Goal: Find specific page/section: Find specific page/section

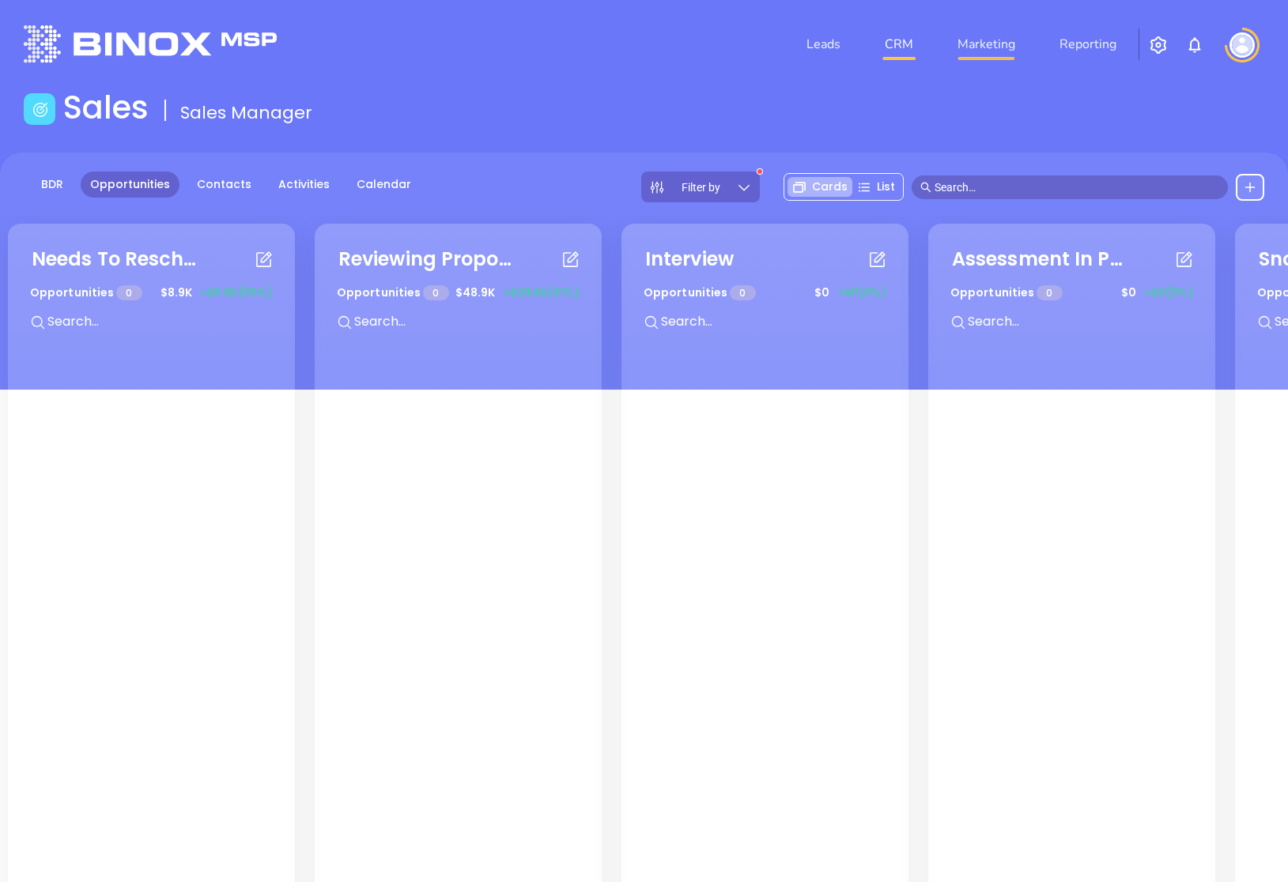
click at [996, 36] on link "Marketing" at bounding box center [986, 44] width 70 height 32
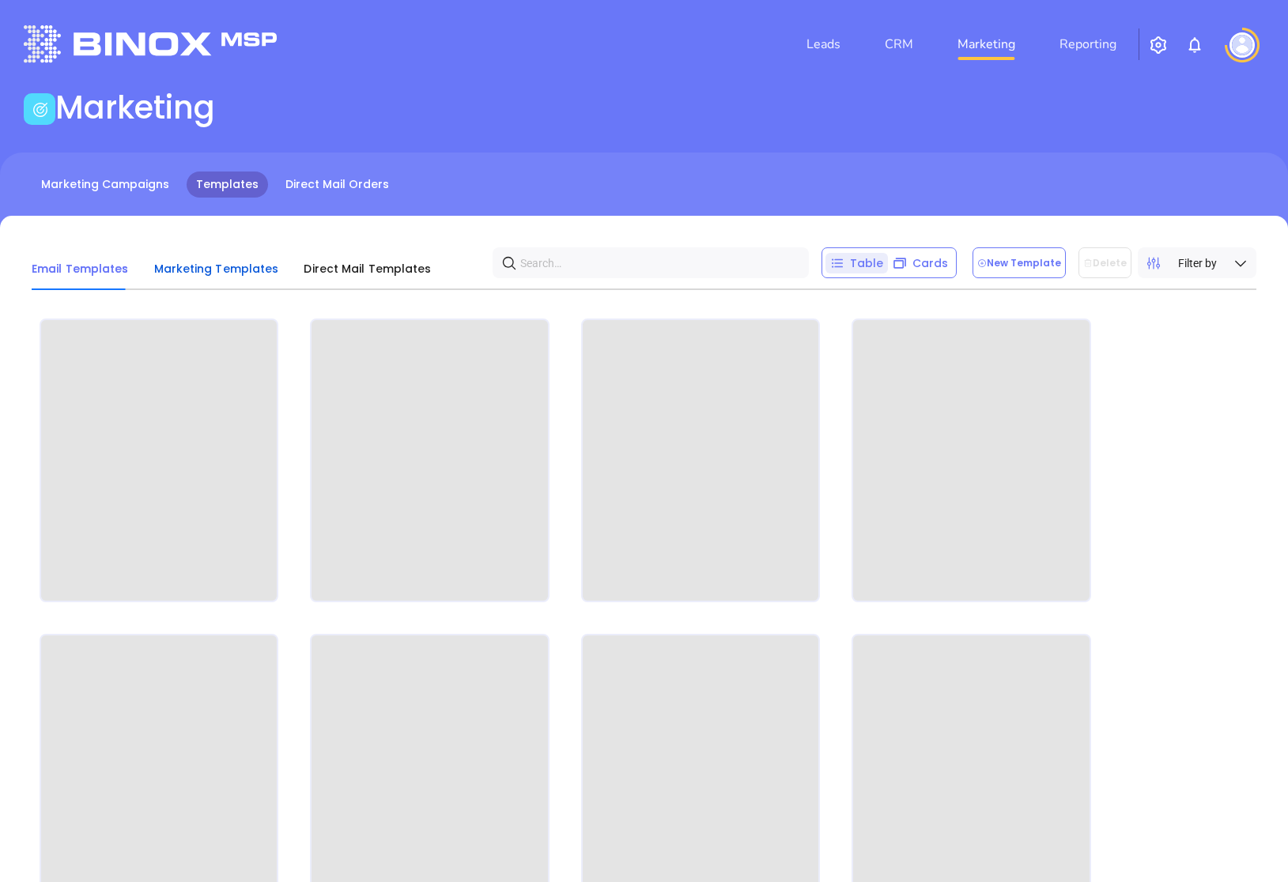
click at [197, 272] on span "Marketing Templates" at bounding box center [216, 269] width 125 height 16
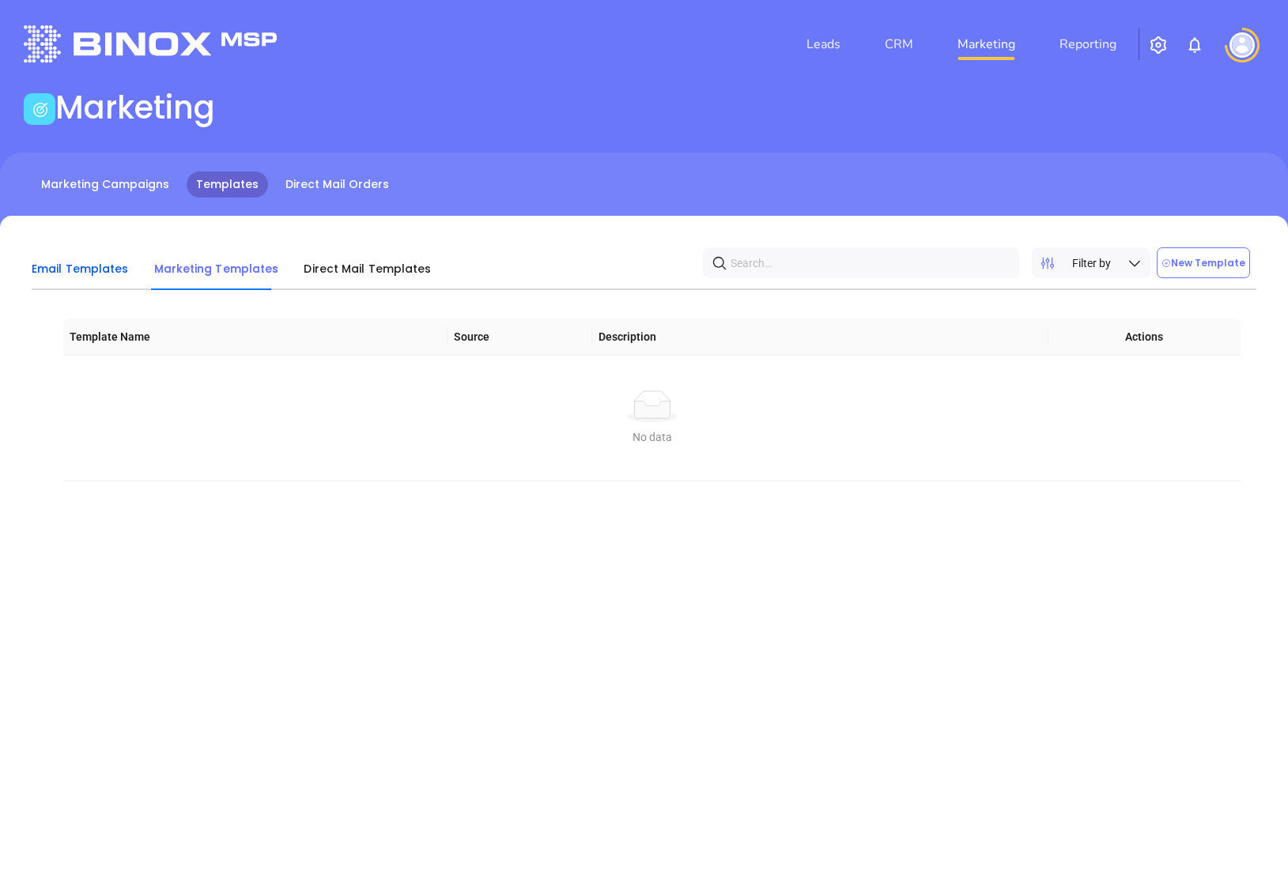
click at [85, 270] on span "Email Templates" at bounding box center [80, 269] width 97 height 16
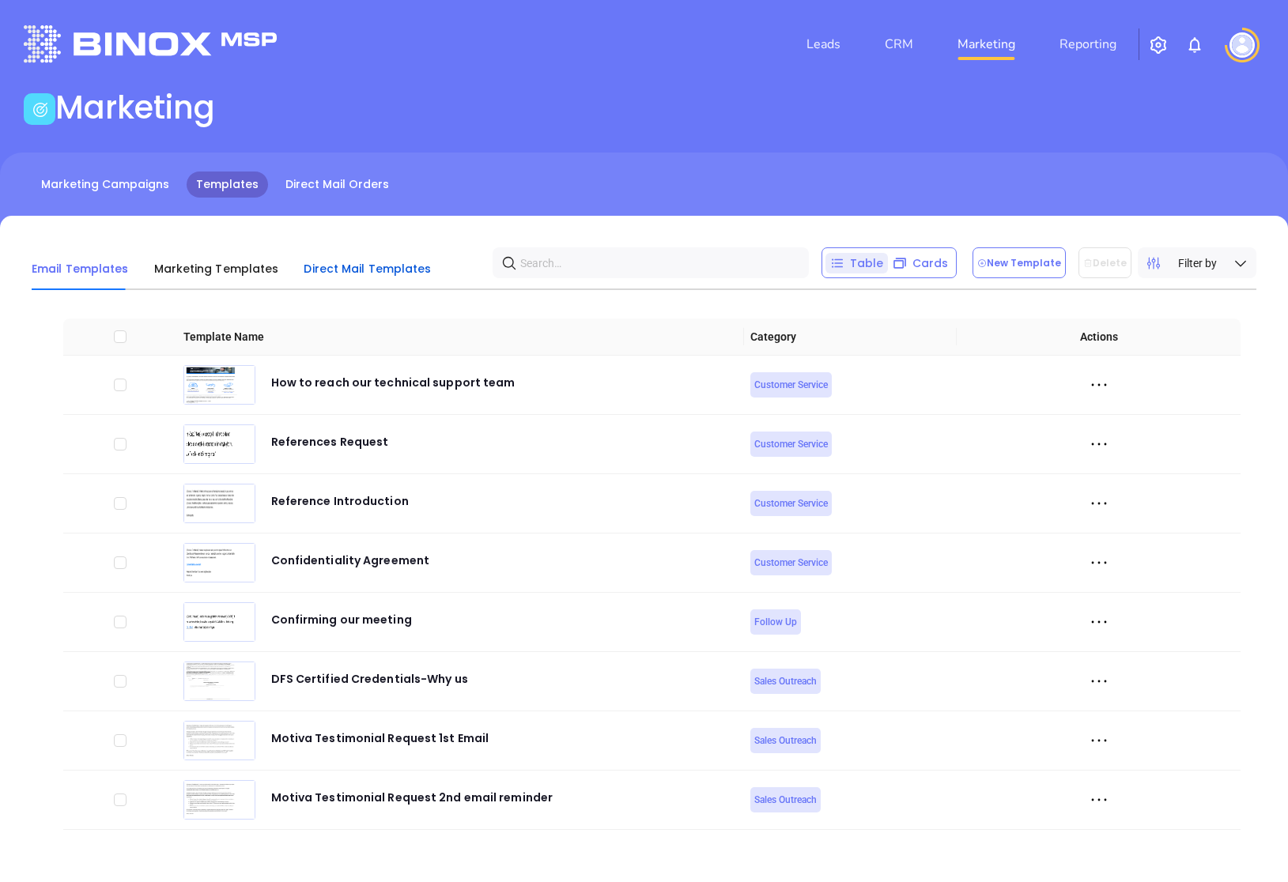
click at [416, 270] on span "Direct Mail Templates" at bounding box center [367, 269] width 127 height 16
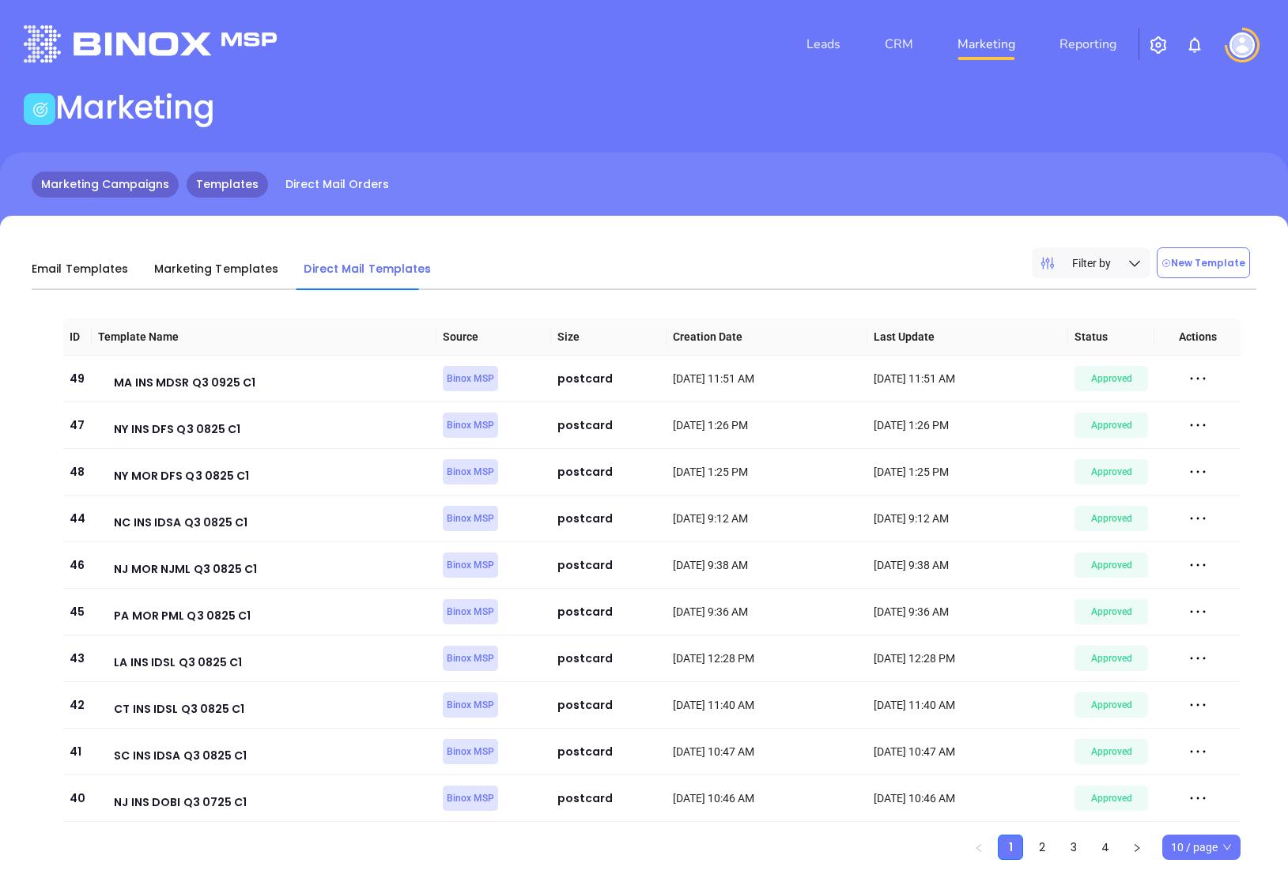
click at [152, 195] on link "Marketing Campaigns" at bounding box center [105, 185] width 147 height 26
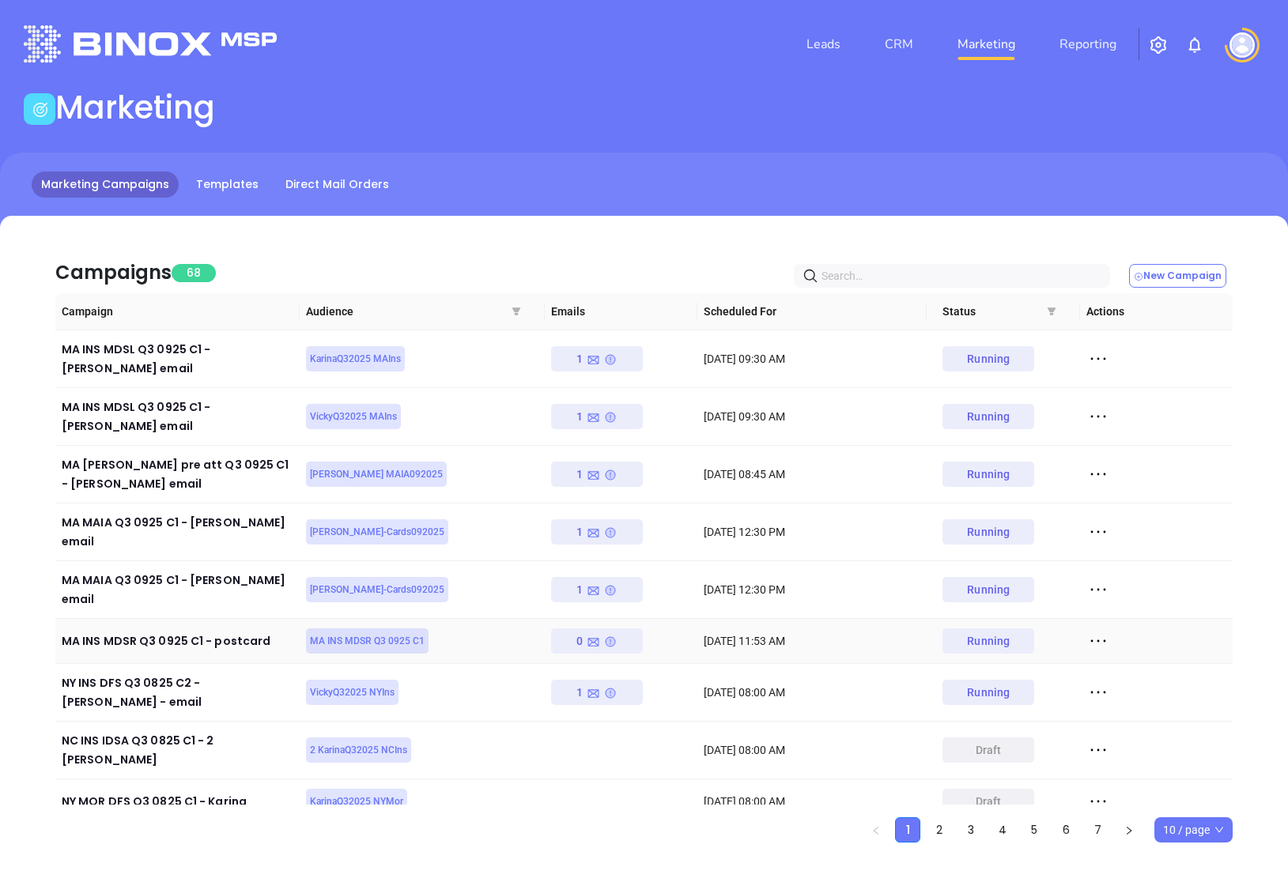
click at [1103, 629] on icon at bounding box center [1098, 641] width 24 height 24
click at [1132, 645] on div "View" at bounding box center [1170, 647] width 143 height 17
